Goal: Check status: Check status

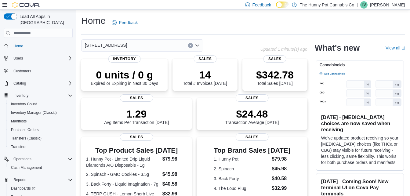
click at [311, 83] on div "[STREET_ADDRESS] Updated 1 minute(s) ago 0 units / 0 g Expired or Expiring in N…" at bounding box center [243, 196] width 324 height 314
